Goal: Transaction & Acquisition: Purchase product/service

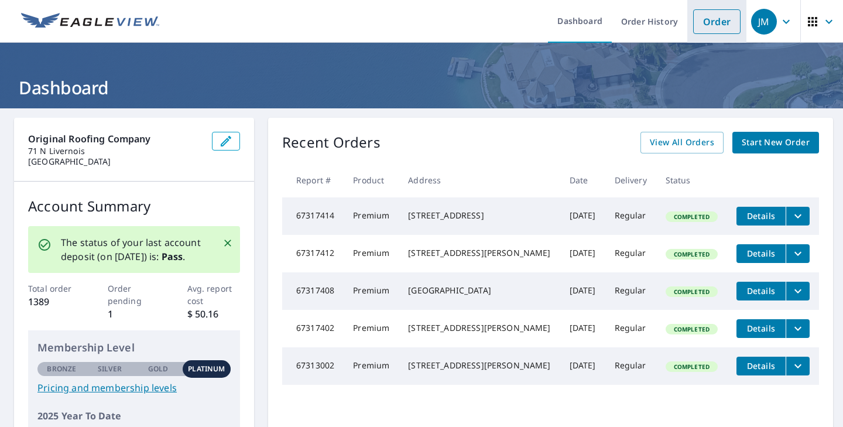
click at [723, 12] on link "Order" at bounding box center [716, 21] width 47 height 25
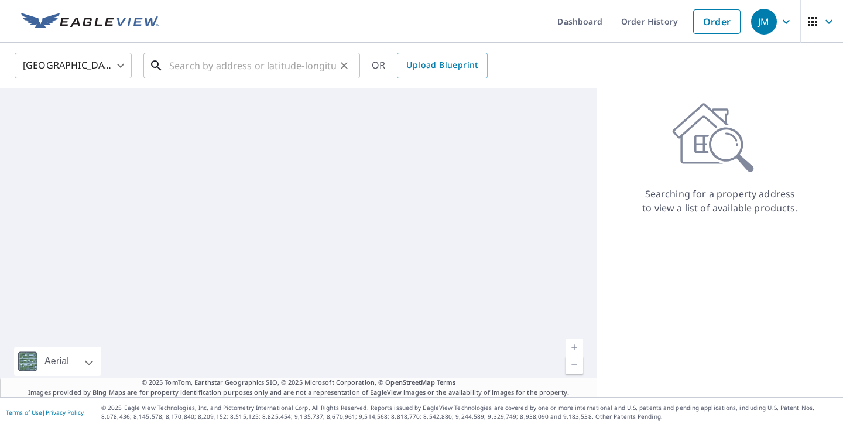
click at [316, 68] on input "text" at bounding box center [252, 65] width 167 height 33
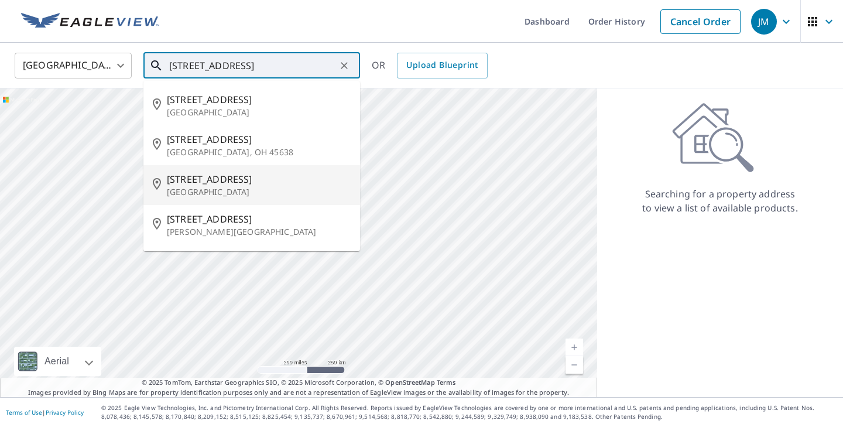
click at [293, 172] on span "[STREET_ADDRESS]" at bounding box center [259, 179] width 184 height 14
type input "[STREET_ADDRESS]"
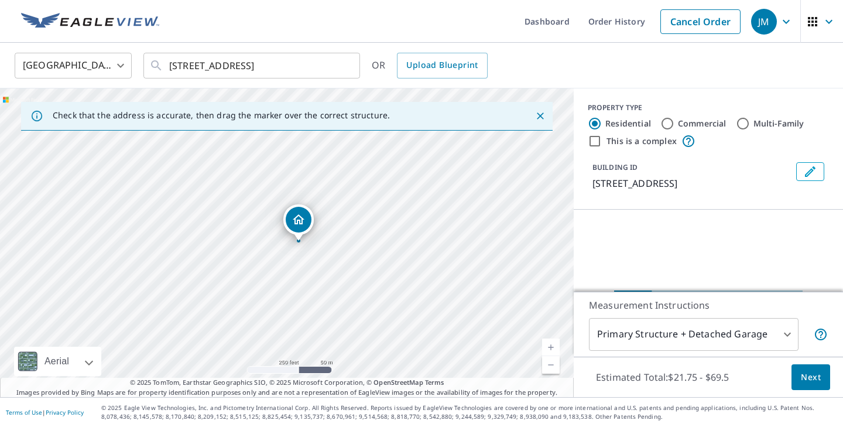
scroll to position [94, 0]
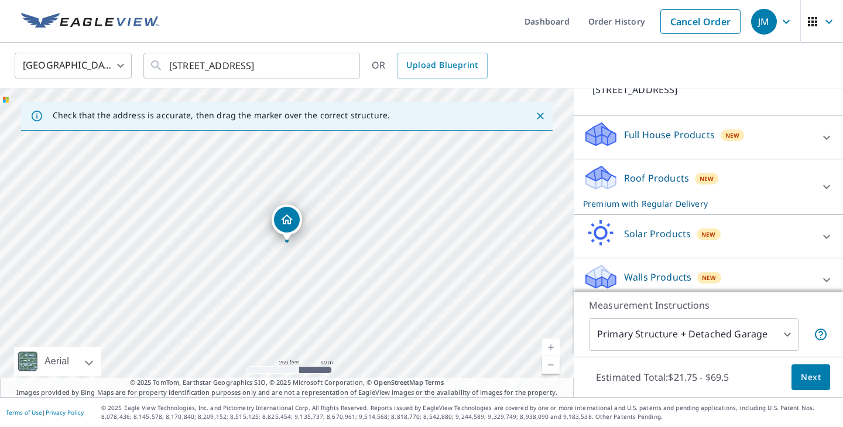
click at [807, 379] on span "Next" at bounding box center [811, 377] width 20 height 15
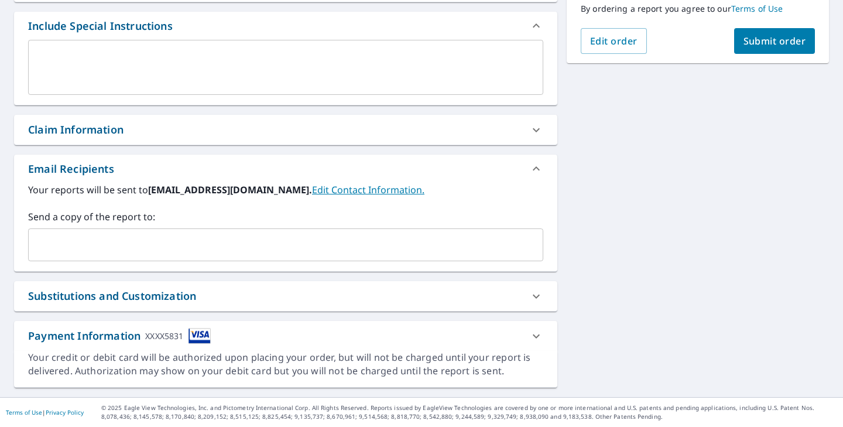
scroll to position [286, 0]
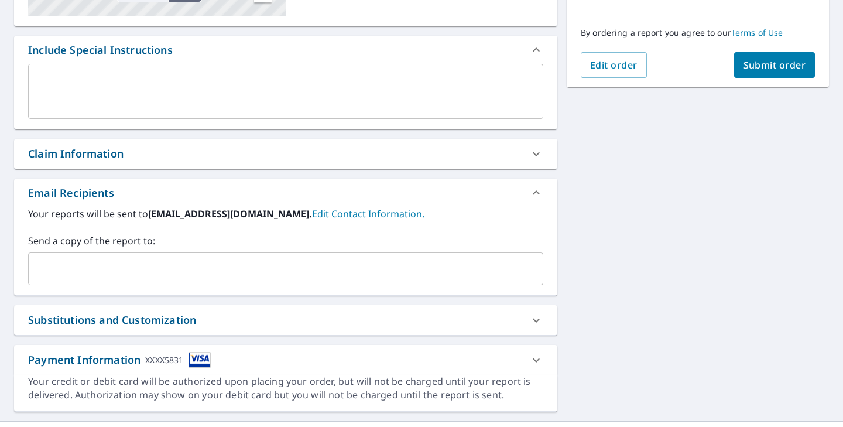
click at [142, 275] on input "text" at bounding box center [276, 269] width 487 height 22
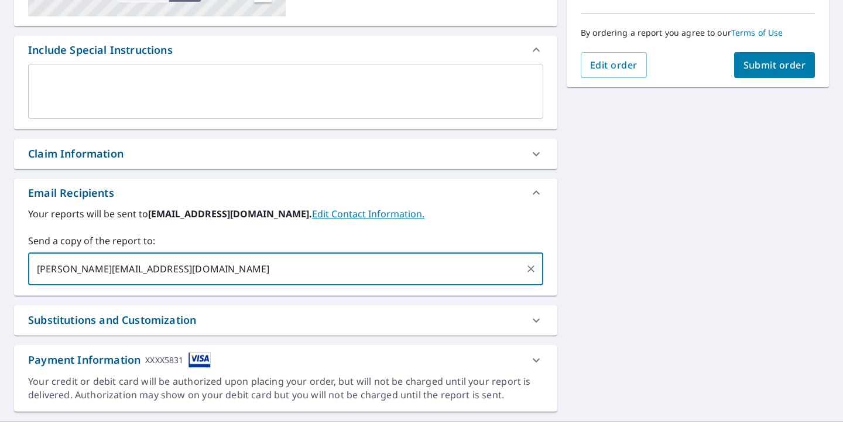
type input "[PERSON_NAME][EMAIL_ADDRESS][DOMAIN_NAME]"
click at [757, 67] on span "Submit order" at bounding box center [775, 65] width 63 height 13
checkbox input "true"
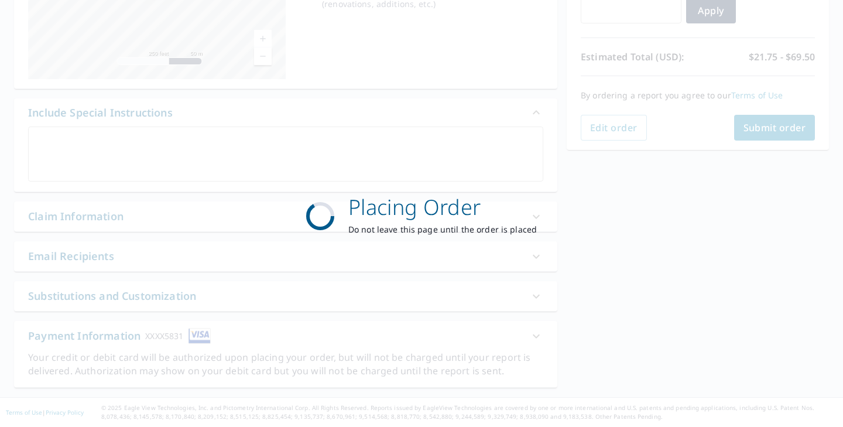
scroll to position [224, 0]
